Goal: Task Accomplishment & Management: Complete application form

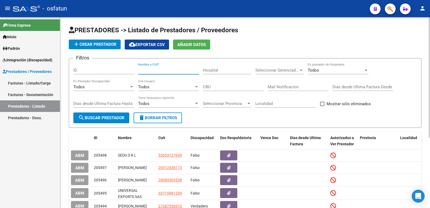
click at [164, 70] on input "Nombre o CUIT" at bounding box center [168, 70] width 61 height 5
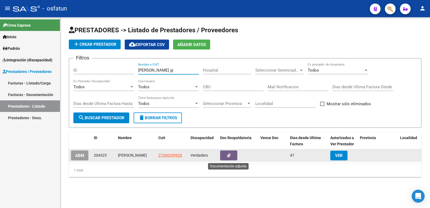
type input "[PERSON_NAME] gi"
click at [229, 156] on icon "button" at bounding box center [228, 155] width 3 height 4
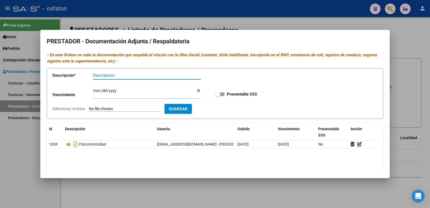
click at [109, 73] on input "Descripción" at bounding box center [147, 75] width 108 height 5
type input "r"
type input "RG SSS ATUALIZADO"
type input "[DATE]"
click at [110, 109] on input "Seleccionar Archivo" at bounding box center [124, 108] width 71 height 5
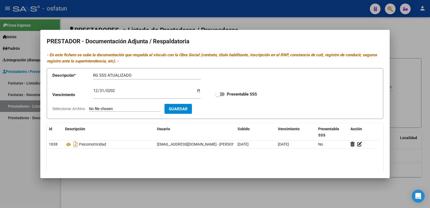
type input "C:\fakepath\Rnp gime 2025.pdf"
click at [218, 110] on span "Guardar" at bounding box center [209, 108] width 19 height 5
checkbox input "true"
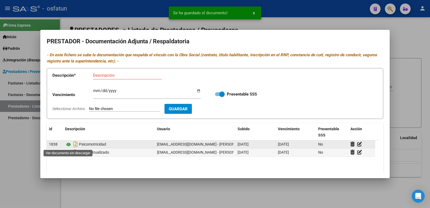
click at [69, 144] on icon at bounding box center [68, 144] width 7 height 6
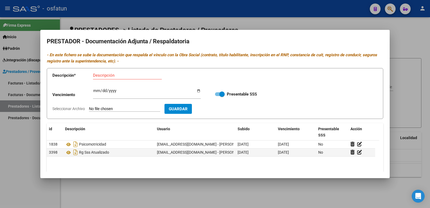
click at [12, 149] on div at bounding box center [215, 104] width 430 height 208
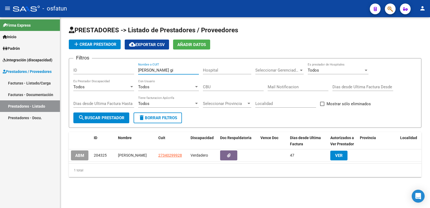
drag, startPoint x: 162, startPoint y: 70, endPoint x: 70, endPoint y: 71, distance: 91.3
click at [70, 71] on form "Filtros ID [PERSON_NAME] gi Nombre o CUIT Hospital Seleccionar Gerenciador Sele…" at bounding box center [245, 93] width 352 height 70
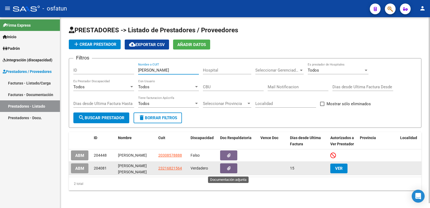
type input "[PERSON_NAME]"
click at [232, 169] on button "button" at bounding box center [228, 168] width 17 height 10
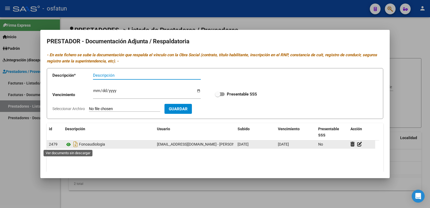
click at [70, 144] on icon at bounding box center [68, 144] width 7 height 6
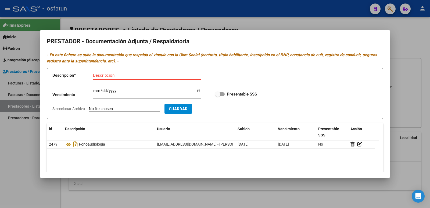
click at [128, 73] on input "Descripción" at bounding box center [147, 75] width 108 height 5
type input "RG SSS ACTUALIZADO"
type input "[DATE]"
click at [109, 107] on input "Seleccionar Archivo" at bounding box center [124, 108] width 71 height 5
type input "C:\fakepath\[PERSON_NAME] [PERSON_NAME] (1).pdf"
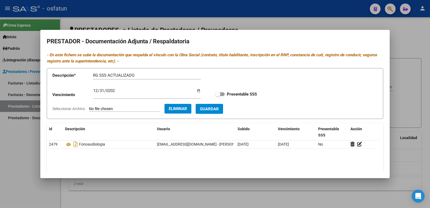
click at [217, 108] on span "Guardar" at bounding box center [209, 108] width 19 height 5
checkbox input "true"
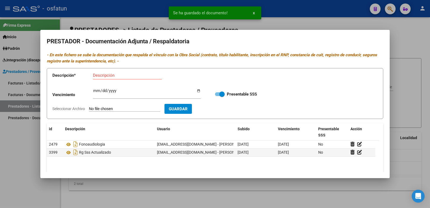
click at [20, 171] on div at bounding box center [215, 104] width 430 height 208
